Goal: Navigation & Orientation: Find specific page/section

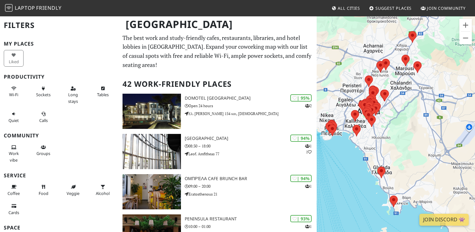
drag, startPoint x: 432, startPoint y: 155, endPoint x: 408, endPoint y: 145, distance: 25.8
click at [408, 145] on div at bounding box center [396, 132] width 158 height 232
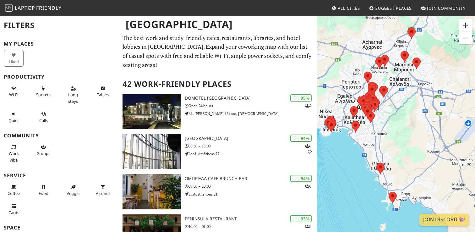
click at [465, 26] on button "Vergrößern" at bounding box center [465, 25] width 13 height 13
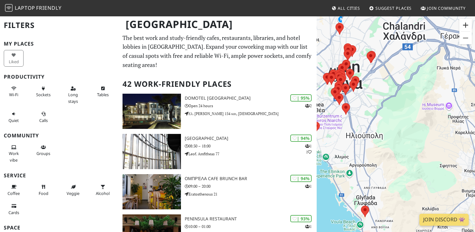
click at [465, 26] on button "Vergrößern" at bounding box center [465, 25] width 13 height 13
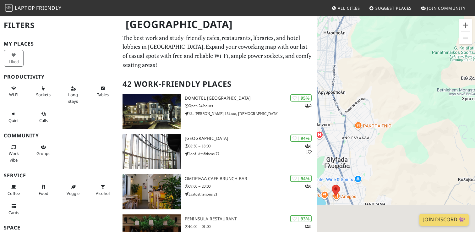
drag, startPoint x: 421, startPoint y: 144, endPoint x: 424, endPoint y: 11, distance: 132.9
click at [424, 11] on body "Laptop Friendly All Cities Suggest Places Join Community [GEOGRAPHIC_DATA] Filt…" at bounding box center [237, 116] width 475 height 232
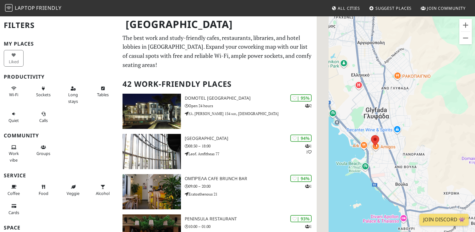
drag, startPoint x: 375, startPoint y: 90, endPoint x: 415, endPoint y: 82, distance: 41.1
click at [415, 82] on div at bounding box center [396, 132] width 158 height 232
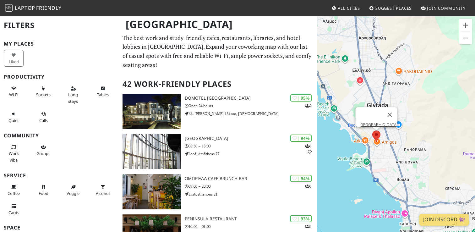
click at [372, 130] on area at bounding box center [372, 130] width 0 height 0
click at [376, 122] on link "[GEOGRAPHIC_DATA]" at bounding box center [378, 124] width 38 height 5
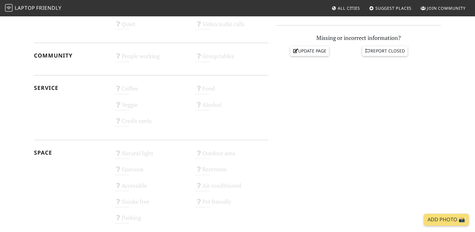
scroll to position [312, 0]
